Goal: Contribute content: Add original content to the website for others to see

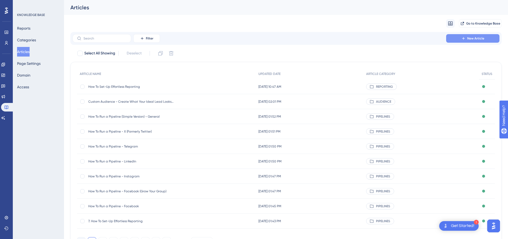
click at [478, 38] on span "New Article" at bounding box center [476, 38] width 17 height 4
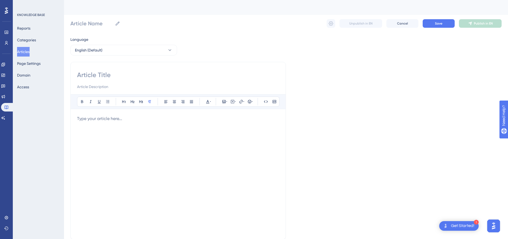
click at [98, 126] on div at bounding box center [178, 174] width 202 height 117
click at [231, 102] on icon at bounding box center [232, 101] width 3 height 3
click at [226, 130] on textarea at bounding box center [232, 135] width 81 height 24
paste textarea "<div style="padding:49.79% 0 0 0;position:relative;"><iframe src="https://playe…"
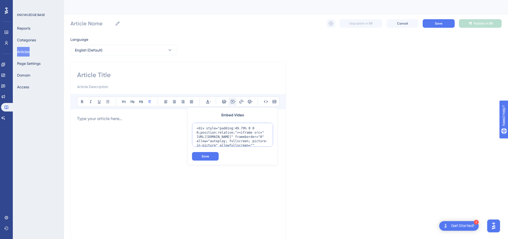
scroll to position [43, 0]
type textarea "<div style="padding:49.79% 0 0 0;position:relative;"><iframe src="https://playe…"
click at [197, 153] on button "Save" at bounding box center [205, 156] width 27 height 9
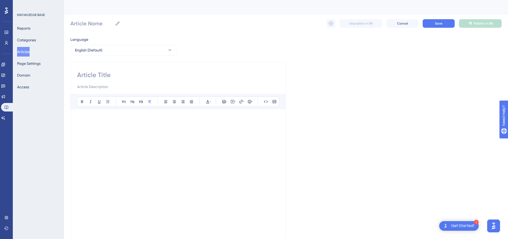
click at [125, 72] on input at bounding box center [178, 75] width 202 height 9
paste input "Custom Pipeline Reports"
type input "Custom Pipeline Reports"
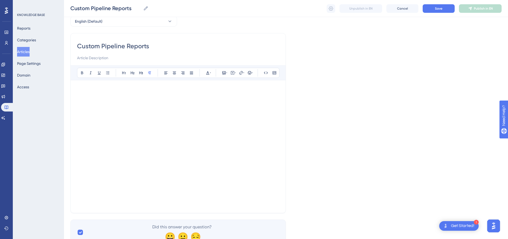
scroll to position [50, 0]
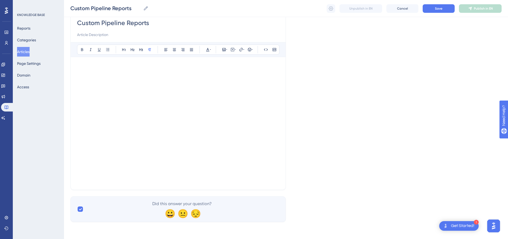
click at [90, 175] on p at bounding box center [178, 174] width 202 height 6
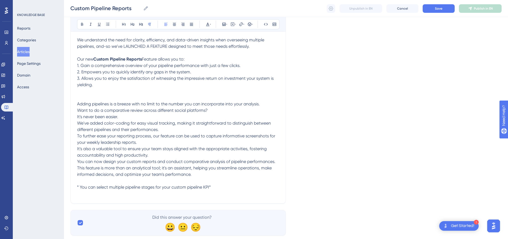
scroll to position [163, 0]
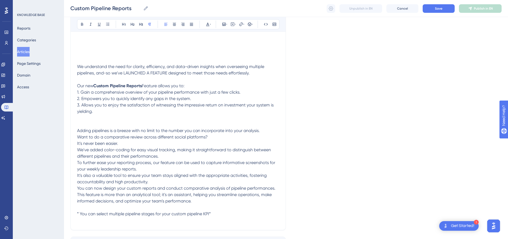
click at [89, 121] on p "3. Allows you to enjoy the satisfaction of witnessing the impressive return on …" at bounding box center [178, 115] width 202 height 26
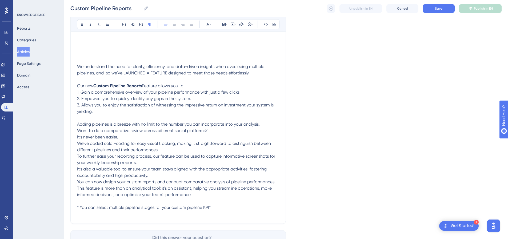
click at [194, 87] on p "Our new Custom Pipeline Reports Feature allows you to:" at bounding box center [178, 86] width 202 height 6
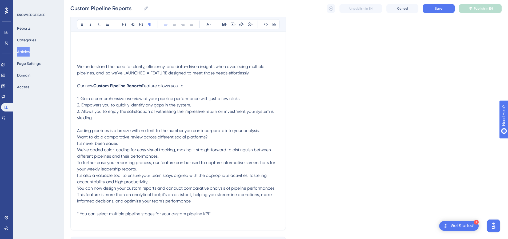
click at [264, 132] on p "Adding pipelines is a breeze with no limit to the number you can incorporate in…" at bounding box center [178, 131] width 202 height 6
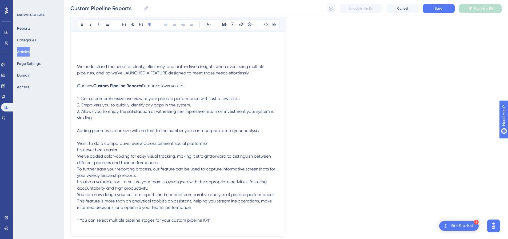
click at [218, 143] on p "Want to do a comparative review across different social platforms?" at bounding box center [178, 143] width 202 height 6
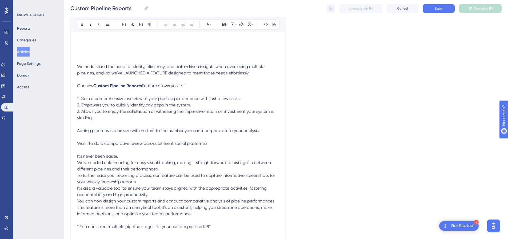
click at [140, 153] on p "It's never been easier." at bounding box center [178, 156] width 202 height 6
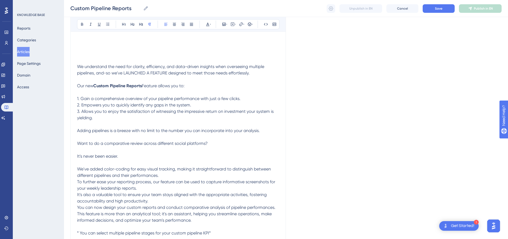
click at [163, 176] on p "We've added color-coding for easy visual tracking, making it straightforward to…" at bounding box center [178, 172] width 202 height 13
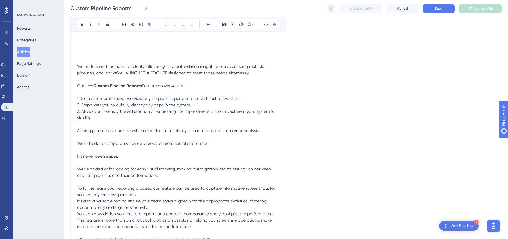
click at [145, 195] on p "To further ease your reporting process, our feature can be used to capture info…" at bounding box center [178, 191] width 202 height 13
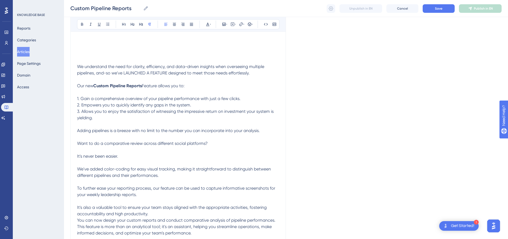
click at [156, 213] on p "It's also a valuable tool to ensure your team stays aligned with the appropriat…" at bounding box center [178, 210] width 202 height 13
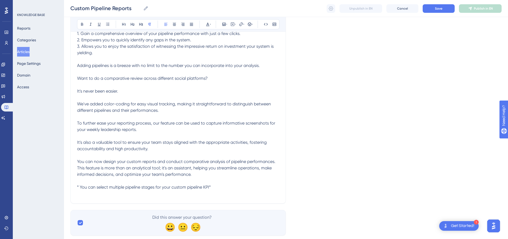
scroll to position [242, 0]
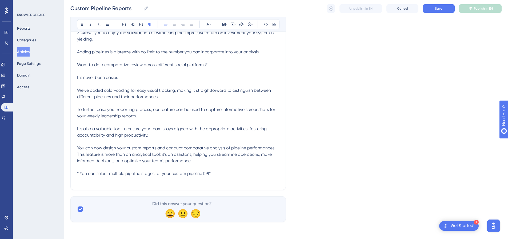
click at [277, 148] on p "You can now design your custom reports and conduct comparative analysis of pipe…" at bounding box center [178, 148] width 202 height 6
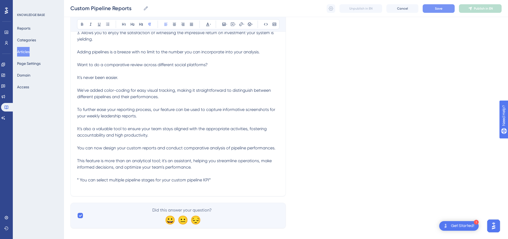
click at [438, 6] on button "Save" at bounding box center [439, 8] width 32 height 9
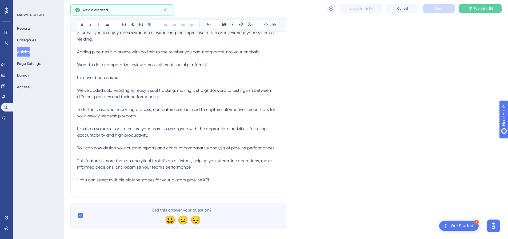
scroll to position [87, 0]
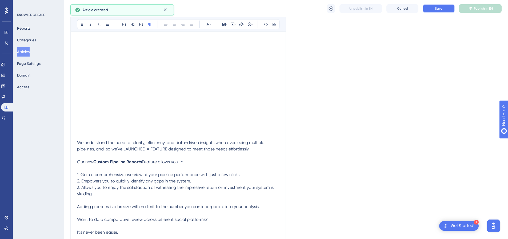
click at [438, 11] on button "Save" at bounding box center [439, 8] width 32 height 9
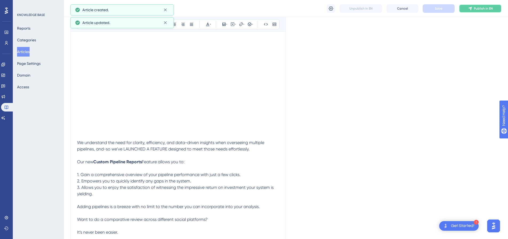
click at [470, 10] on icon at bounding box center [470, 8] width 4 height 4
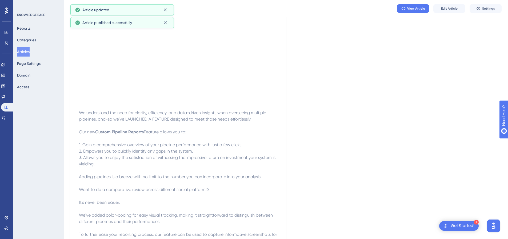
click at [503, 11] on div "View Article Edit Article Settings" at bounding box center [286, 8] width 444 height 17
click at [500, 11] on button "Settings" at bounding box center [486, 8] width 32 height 9
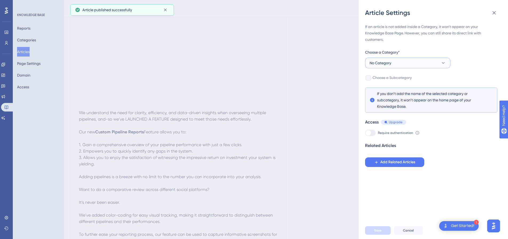
click at [405, 62] on button "No Category" at bounding box center [407, 63] width 85 height 11
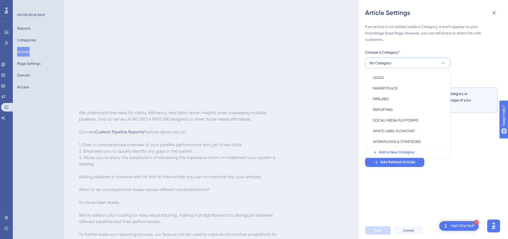
scroll to position [77, 0]
click at [383, 106] on span "REPORTING" at bounding box center [383, 109] width 20 height 6
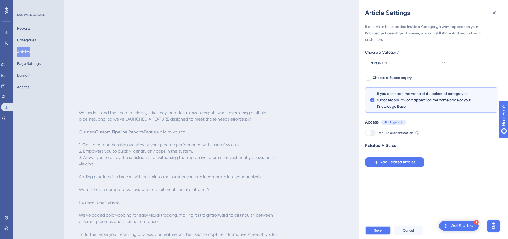
click at [378, 233] on span "Save" at bounding box center [377, 230] width 7 height 4
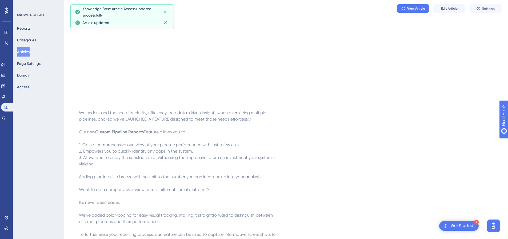
click at [26, 52] on button "Articles" at bounding box center [23, 52] width 13 height 10
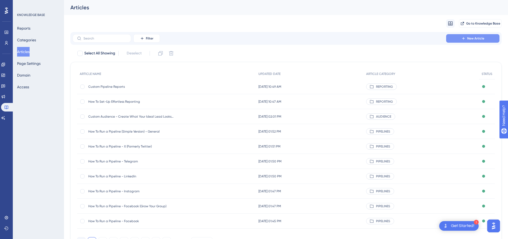
click at [481, 41] on button "New Article" at bounding box center [472, 38] width 53 height 9
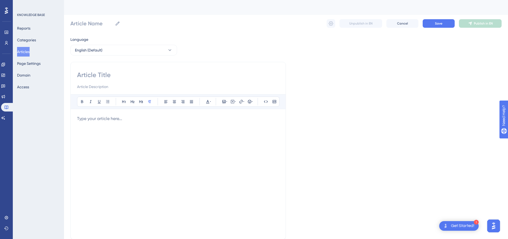
click at [123, 72] on input at bounding box center [178, 75] width 202 height 9
paste input "Reports - Pipeline Activity"
type input "Reports - Pipeline Activity"
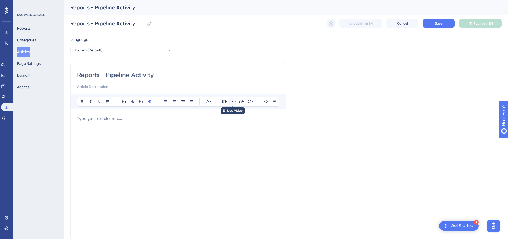
click at [232, 103] on icon at bounding box center [233, 102] width 4 height 4
click at [220, 129] on textarea at bounding box center [232, 135] width 81 height 24
paste textarea "<div class="mx-auto my-3" style="max-width:800px;"> <div class="youtube-contain…"
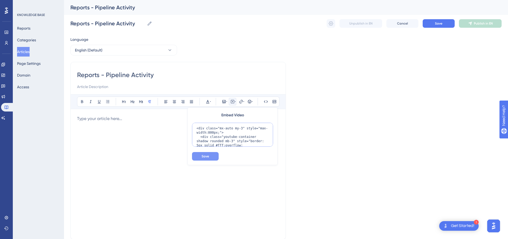
scroll to position [65, 0]
type textarea "<div class="mx-auto my-3" style="max-width:800px;"> <div class="youtube-contain…"
click at [205, 159] on button "Save" at bounding box center [205, 156] width 27 height 9
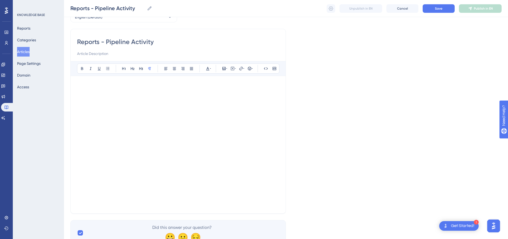
scroll to position [1, 0]
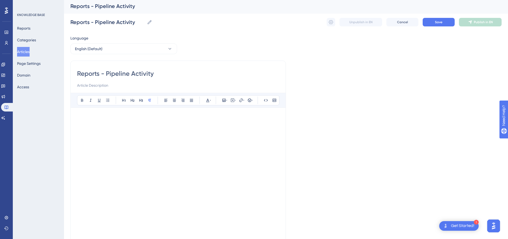
drag, startPoint x: 104, startPoint y: 73, endPoint x: 76, endPoint y: 74, distance: 27.8
click at [76, 74] on div "Reports - Pipeline Activity Bold Italic Underline Bullet Point Heading 1 Headin…" at bounding box center [178, 153] width 216 height 185
click at [443, 21] on button "Save" at bounding box center [439, 22] width 32 height 9
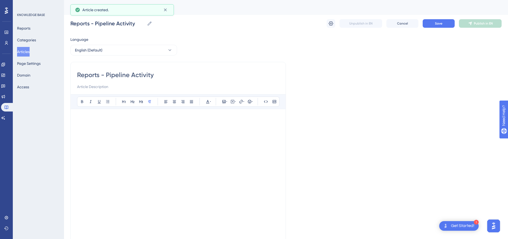
click at [430, 29] on div "Reports - Pipeline Activity Reports - Pipeline Activity Unpublish in EN Cancel …" at bounding box center [286, 23] width 432 height 17
click at [436, 23] on span "Save" at bounding box center [438, 23] width 7 height 4
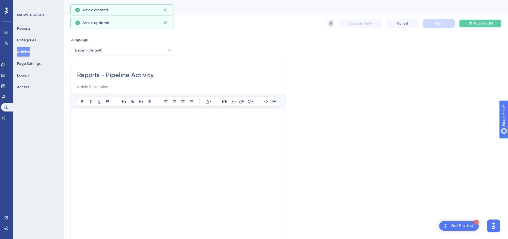
click at [482, 22] on span "Publish in EN" at bounding box center [483, 23] width 19 height 4
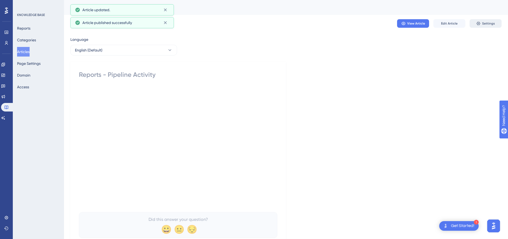
click at [482, 25] on button "Settings" at bounding box center [486, 23] width 32 height 9
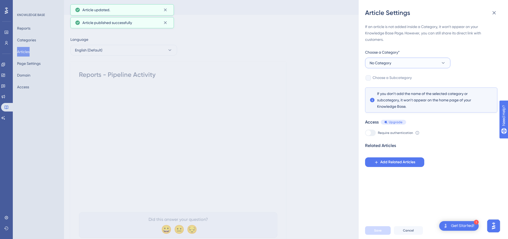
click at [408, 63] on button "No Category" at bounding box center [407, 63] width 85 height 11
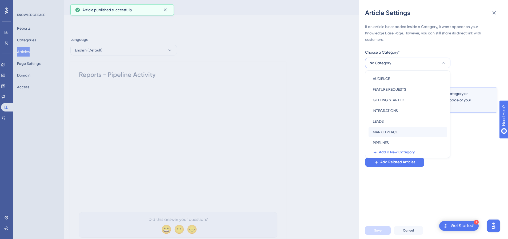
scroll to position [53, 0]
click at [394, 128] on div "REPORTING REPORTING" at bounding box center [408, 132] width 70 height 11
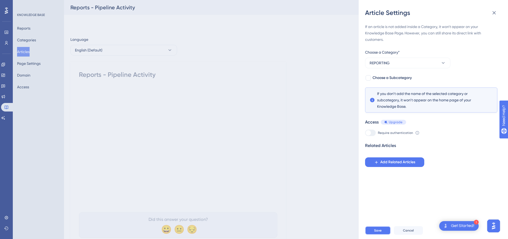
drag, startPoint x: 380, startPoint y: 231, endPoint x: 384, endPoint y: 223, distance: 9.6
click at [380, 231] on button "Save" at bounding box center [378, 230] width 26 height 9
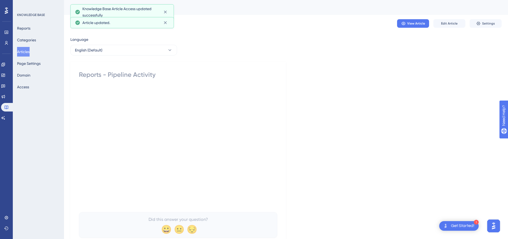
click at [23, 53] on button "Articles" at bounding box center [23, 52] width 13 height 10
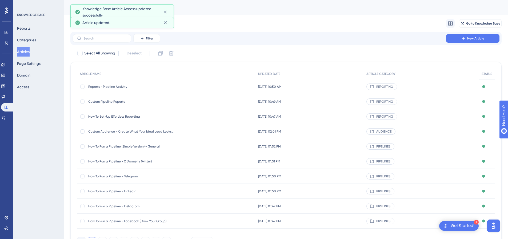
click at [97, 102] on span "Custom Pipeline Reports" at bounding box center [130, 102] width 85 height 4
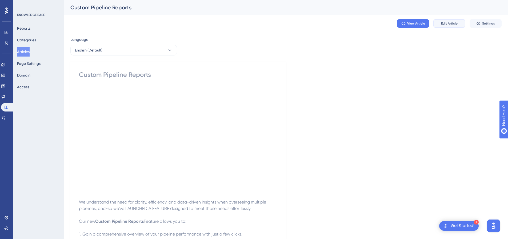
click at [454, 20] on button "Edit Article" at bounding box center [450, 23] width 32 height 9
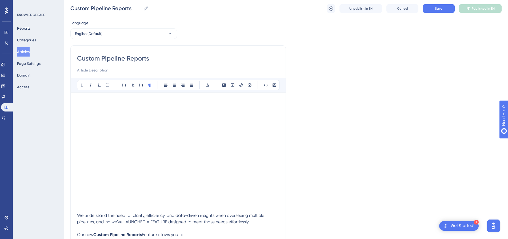
scroll to position [9, 0]
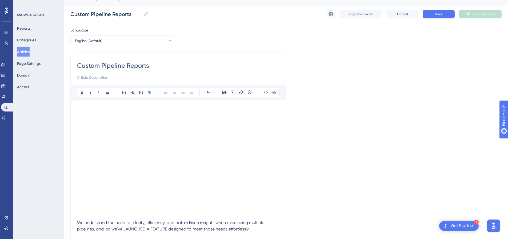
click at [77, 64] on div "Custom Pipeline Reports Bold Italic Underline Bullet Point Heading 1 Heading 2 …" at bounding box center [178, 242] width 216 height 379
click at [79, 65] on input "Custom Pipeline Reports" at bounding box center [178, 65] width 202 height 9
paste input "Reports -"
type input "Reports -Custom Pipeline Reports"
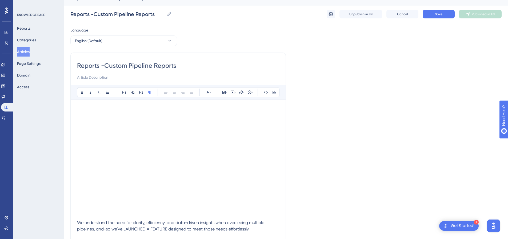
type input "Reports - Custom Pipeline Reports"
click at [437, 14] on span "Save" at bounding box center [438, 14] width 7 height 4
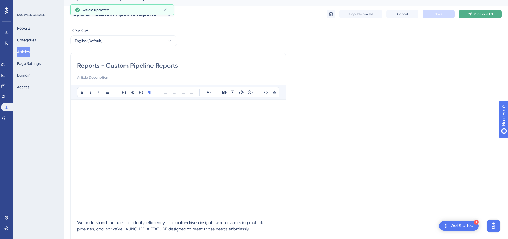
click at [482, 15] on span "Publish in EN" at bounding box center [483, 14] width 19 height 4
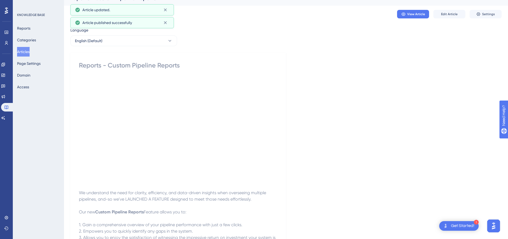
click at [22, 50] on button "Articles" at bounding box center [23, 52] width 13 height 10
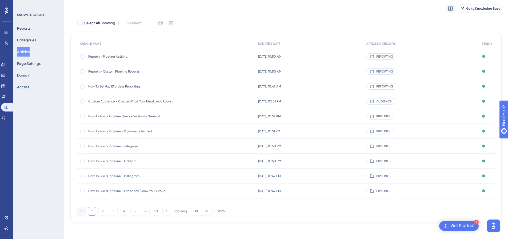
scroll to position [33, 0]
click at [155, 211] on button "13" at bounding box center [156, 211] width 9 height 9
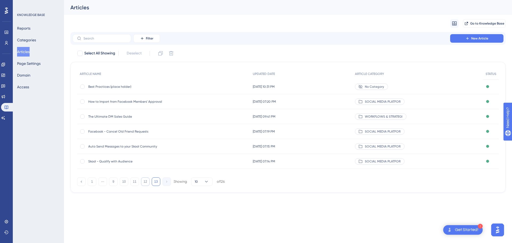
click at [147, 182] on button "12" at bounding box center [145, 181] width 9 height 9
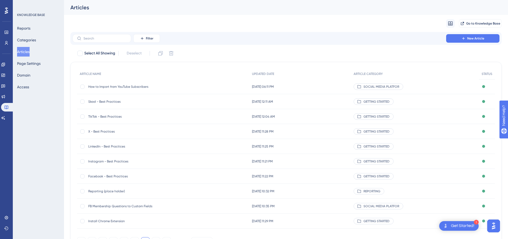
scroll to position [27, 0]
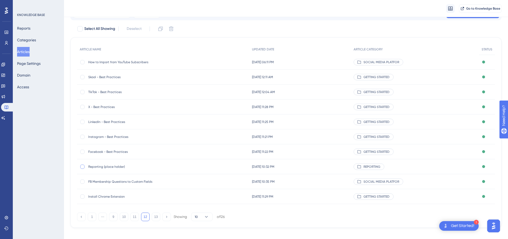
click at [83, 166] on div at bounding box center [82, 167] width 4 height 4
click at [171, 30] on icon at bounding box center [171, 29] width 5 height 5
checkbox input "false"
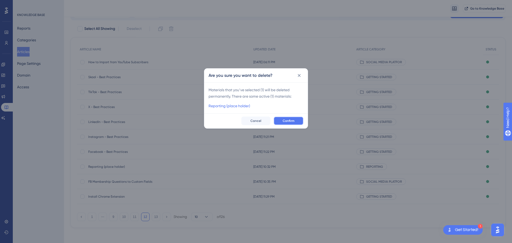
drag, startPoint x: 294, startPoint y: 119, endPoint x: 300, endPoint y: 138, distance: 20.5
click at [294, 119] on span "Confirm" at bounding box center [289, 121] width 12 height 4
